Goal: Find specific page/section: Find specific page/section

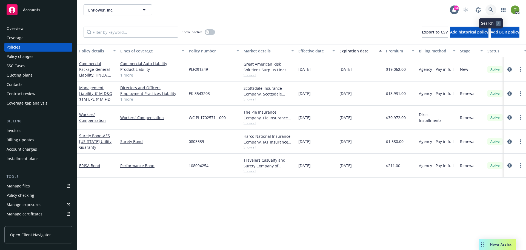
click at [489, 9] on icon at bounding box center [490, 9] width 5 height 5
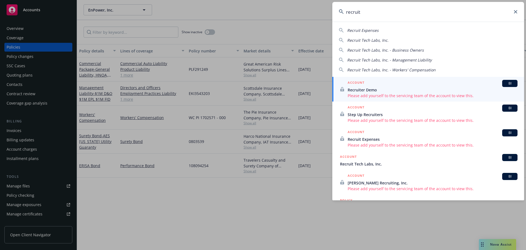
click at [381, 40] on span "Recruit Tech Labs, Inc." at bounding box center [367, 40] width 41 height 5
type input "Recruit Tech Labs, Inc."
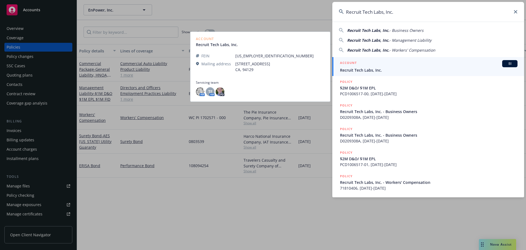
click at [354, 71] on span "Recruit Tech Labs, Inc." at bounding box center [429, 70] width 178 height 6
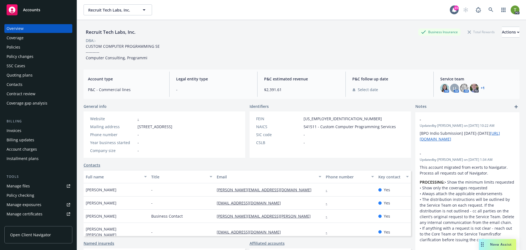
click at [12, 51] on div "Policies" at bounding box center [14, 47] width 14 height 9
